Goal: Information Seeking & Learning: Learn about a topic

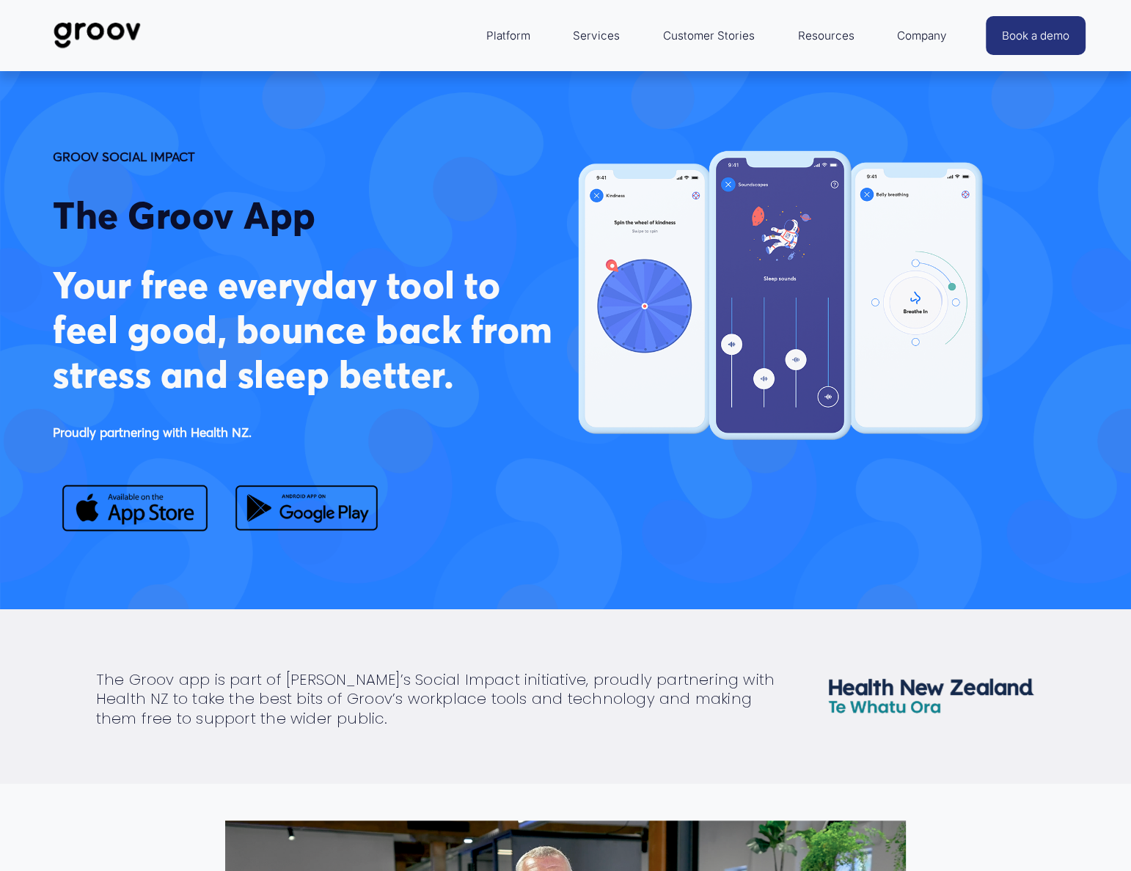
click at [411, 22] on div "Platform Platform Overview Real-Time People Insights Manager Support in the Flo…" at bounding box center [567, 35] width 774 height 35
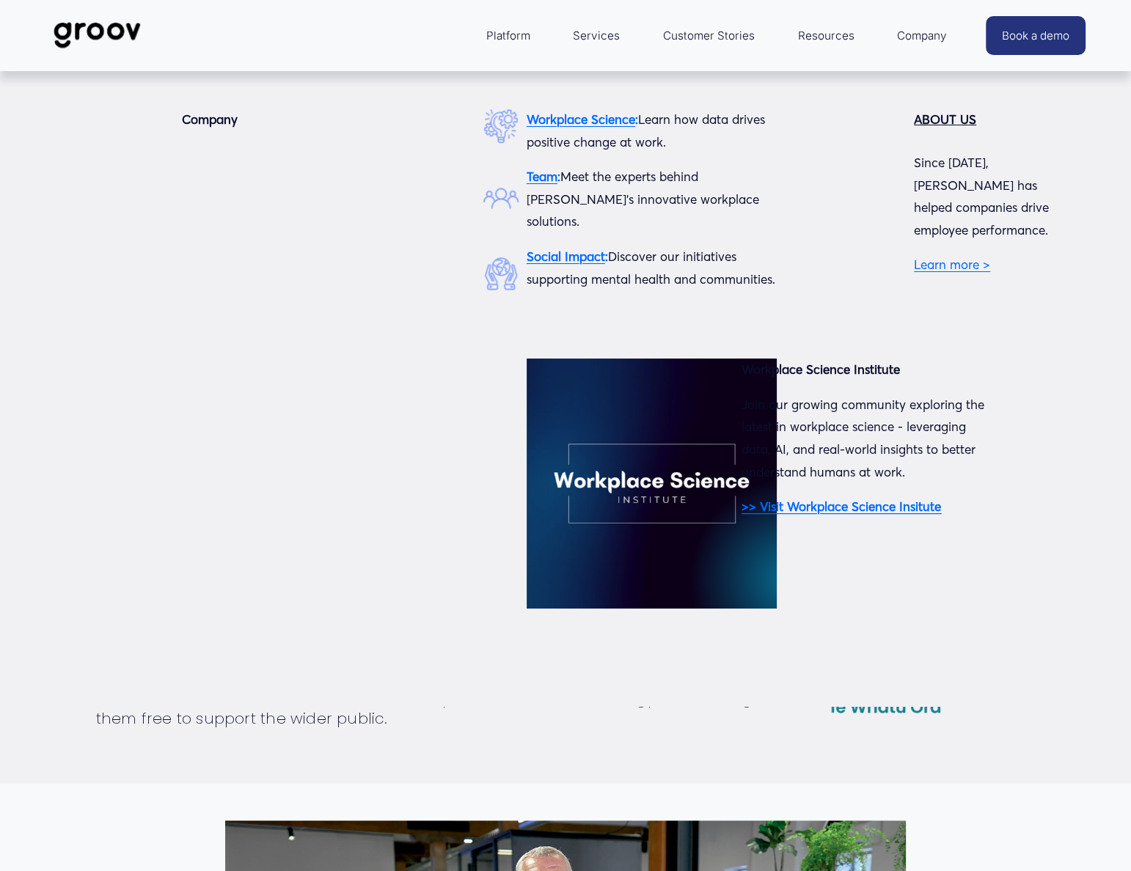
click at [912, 32] on span "Company" at bounding box center [922, 36] width 50 height 21
click at [921, 37] on span "Company" at bounding box center [922, 36] width 50 height 21
click at [601, 118] on strong "Workplace Science" at bounding box center [580, 118] width 109 height 15
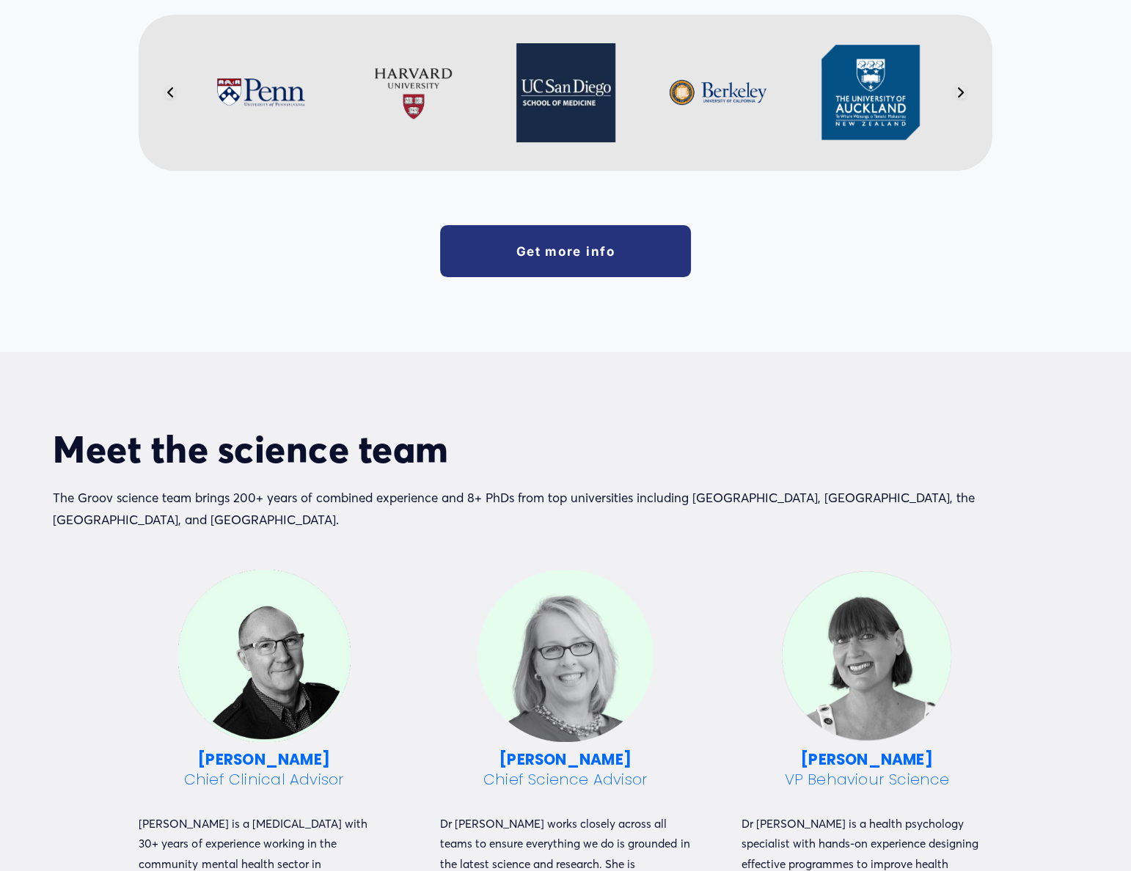
scroll to position [400, 0]
